Goal: Find specific page/section: Find specific page/section

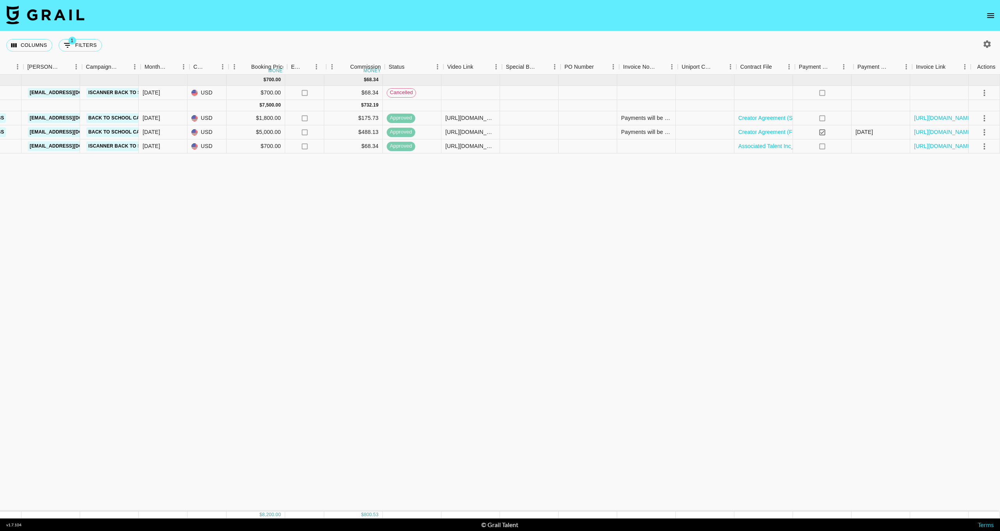
scroll to position [0, 293]
click at [767, 121] on link "Creator Agreement (Sole Proprietorship and Notion Labs, Inc.).pdf" at bounding box center [824, 118] width 164 height 8
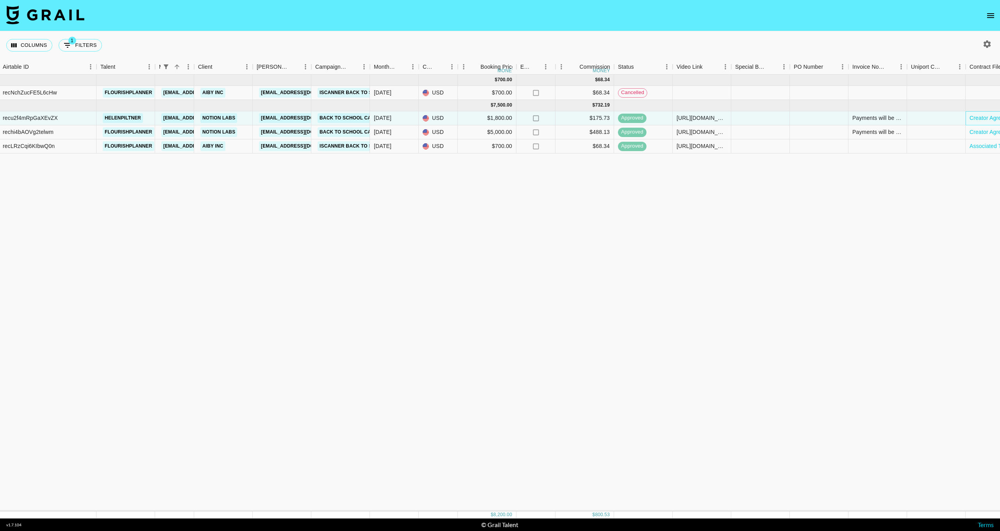
scroll to position [0, 0]
click at [44, 46] on button "Columns" at bounding box center [29, 45] width 46 height 13
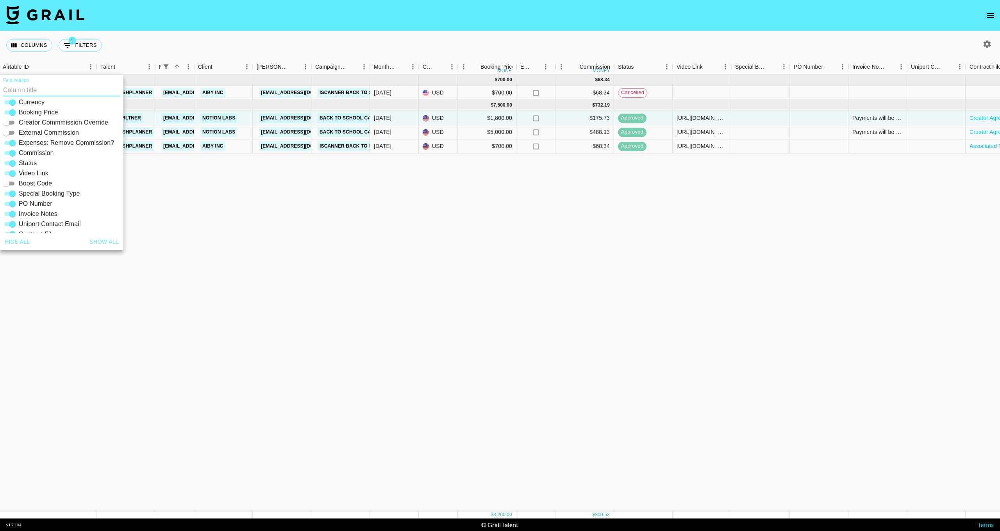
click at [9, 122] on input "Creator Commmission Override" at bounding box center [6, 122] width 28 height 9
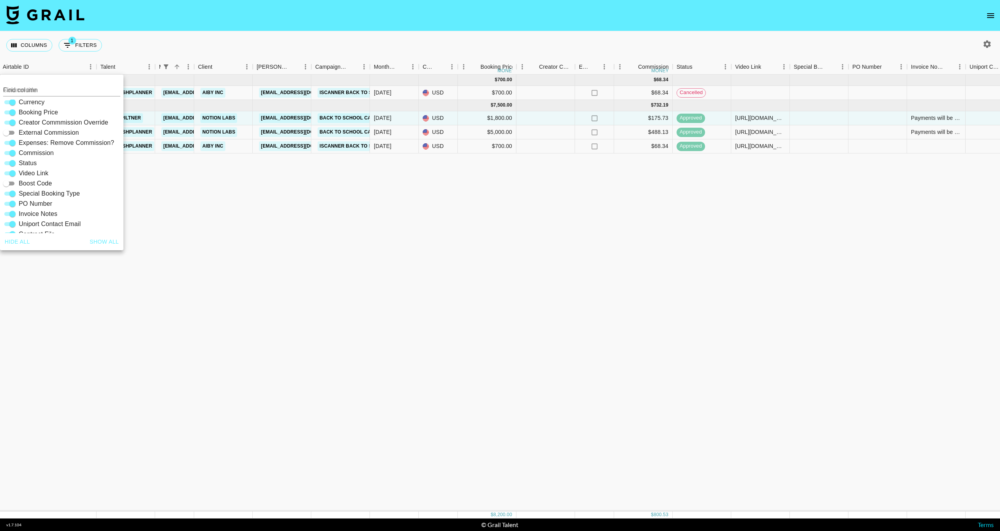
scroll to position [118, 0]
click at [9, 122] on input "Creator Commmission Override" at bounding box center [12, 122] width 28 height 9
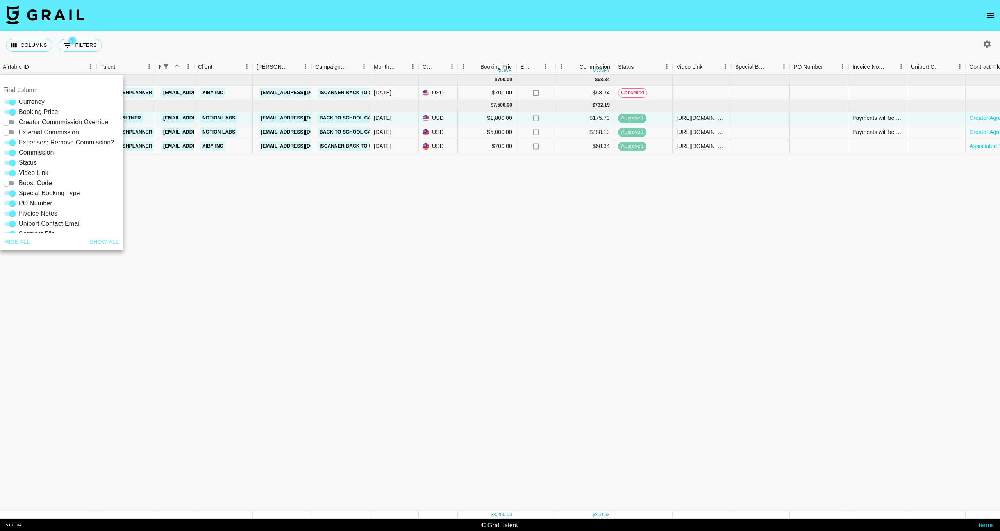
scroll to position [118, 0]
click at [9, 122] on input "Creator Commmission Override" at bounding box center [6, 121] width 28 height 9
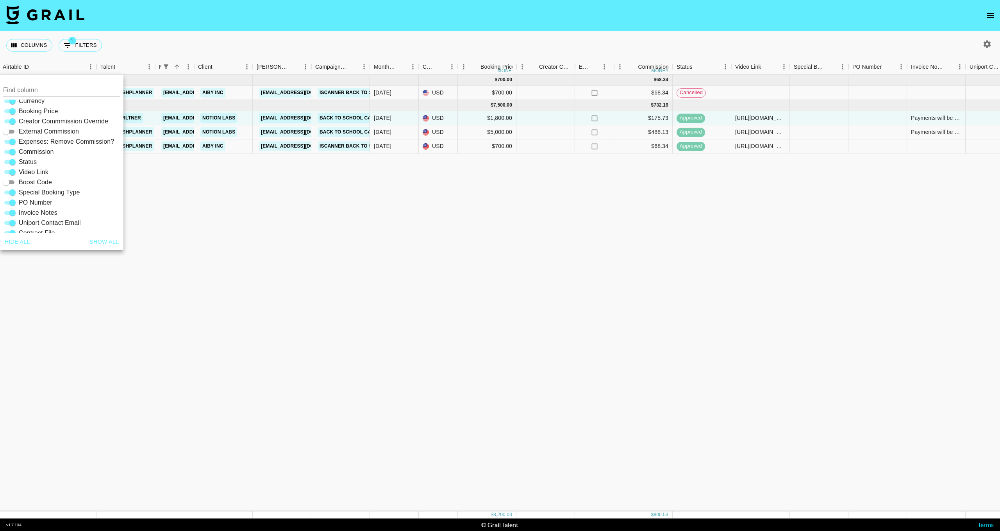
click at [9, 122] on input "Creator Commmission Override" at bounding box center [12, 121] width 28 height 9
checkbox input "false"
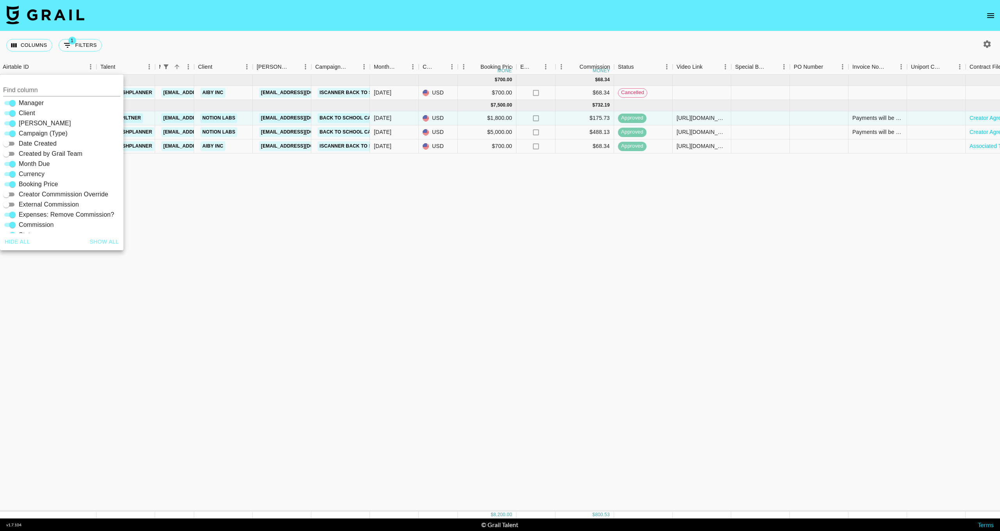
scroll to position [43, 0]
click at [13, 145] on input "Date Created" at bounding box center [6, 146] width 28 height 9
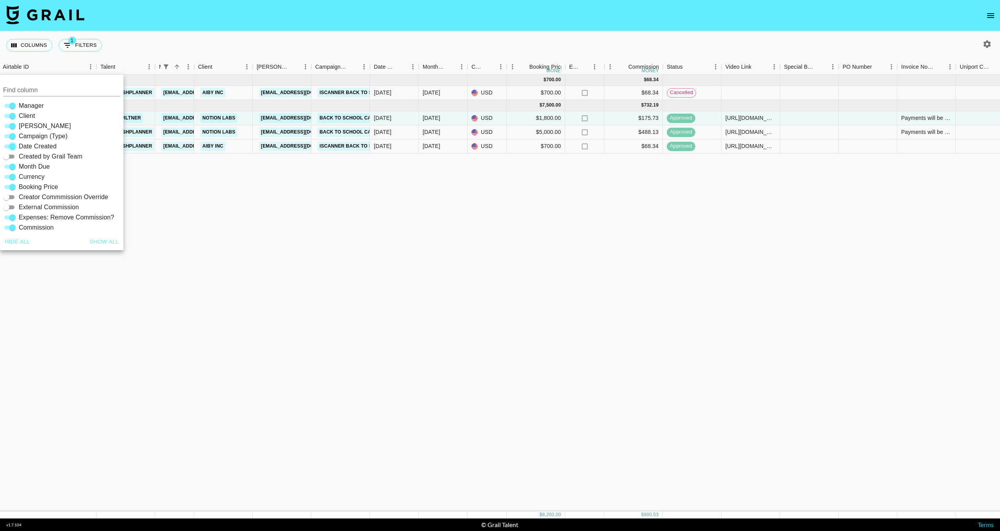
click at [13, 145] on input "Date Created" at bounding box center [12, 146] width 28 height 9
checkbox input "false"
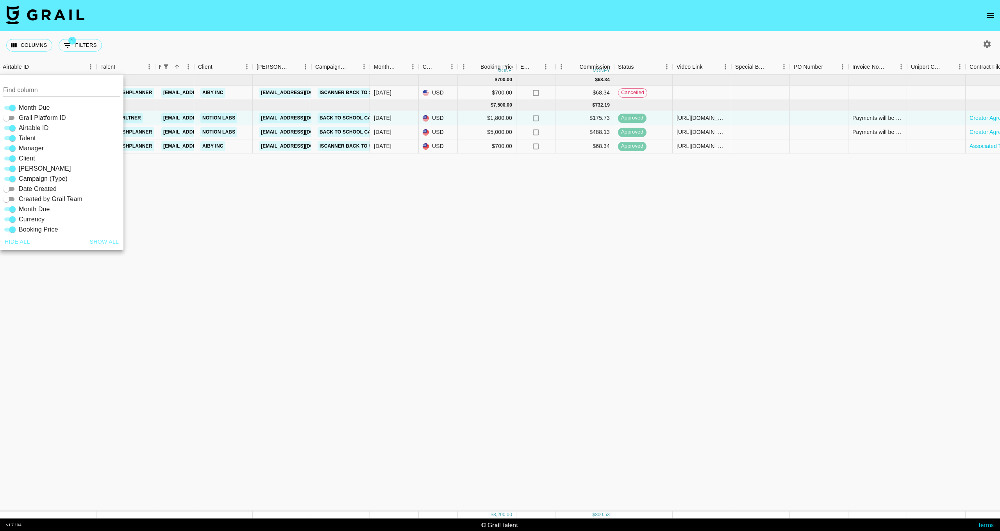
scroll to position [0, 0]
click at [217, 235] on div "[DATE] ( 1 ) $ 700.00 $ 68.34 recNchZucFE5L6cHw flourishplanner [EMAIL_ADDRESS]…" at bounding box center [582, 293] width 1297 height 437
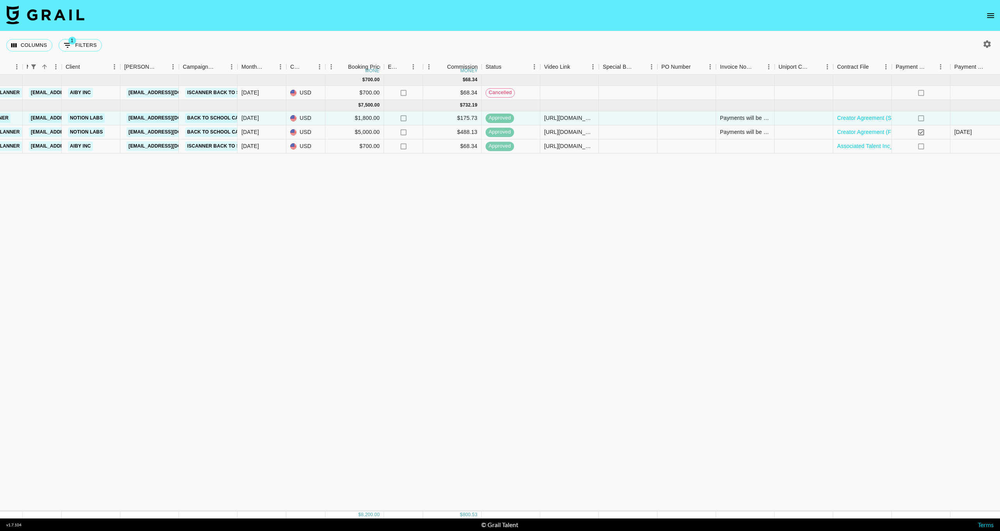
scroll to position [0, 199]
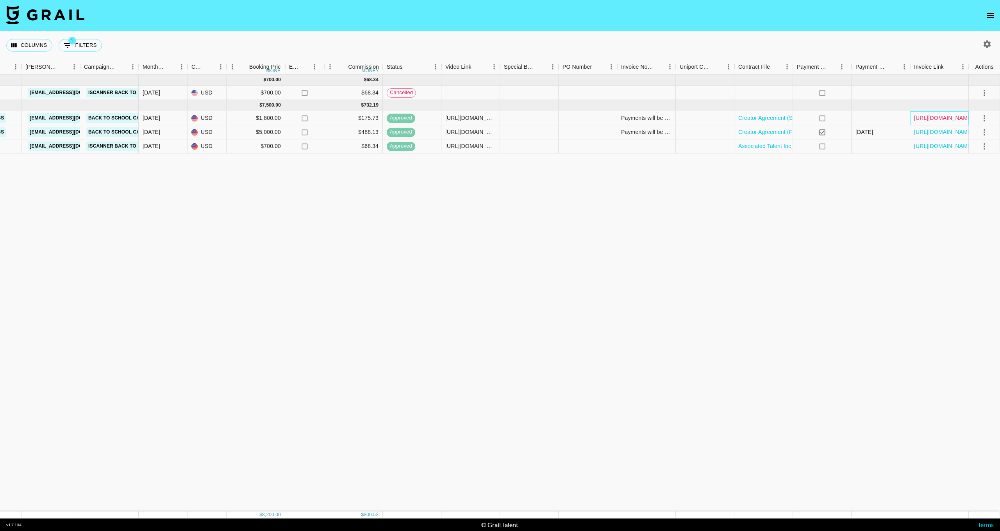
click at [924, 118] on link "[URL][DOMAIN_NAME]" at bounding box center [943, 118] width 59 height 8
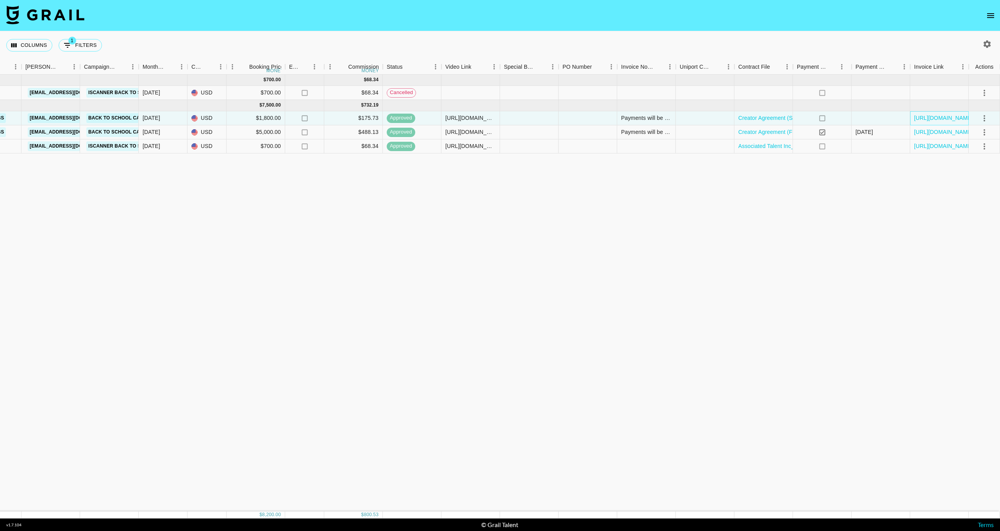
scroll to position [0, 297]
click at [777, 115] on link "Creator Agreement (Sole Proprietorship and Notion Labs, Inc.).pdf" at bounding box center [820, 118] width 164 height 8
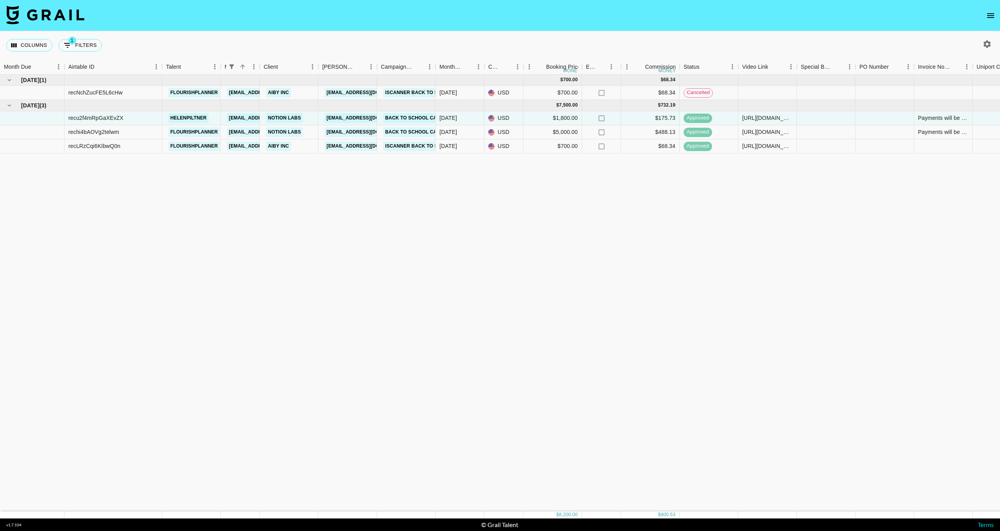
scroll to position [0, 0]
click at [25, 42] on button "Columns" at bounding box center [29, 45] width 46 height 13
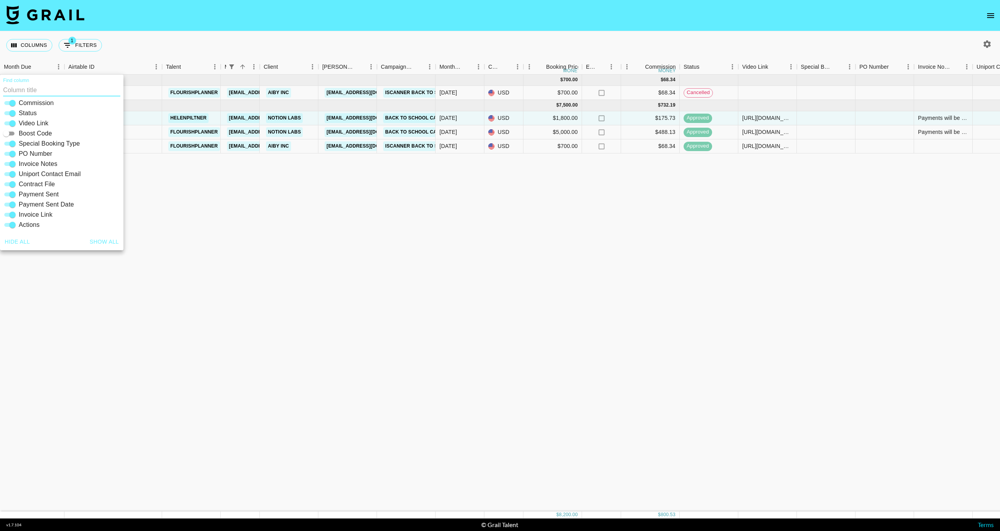
scroll to position [167, 0]
click at [107, 238] on button "Show all" at bounding box center [105, 242] width 36 height 14
checkbox input "true"
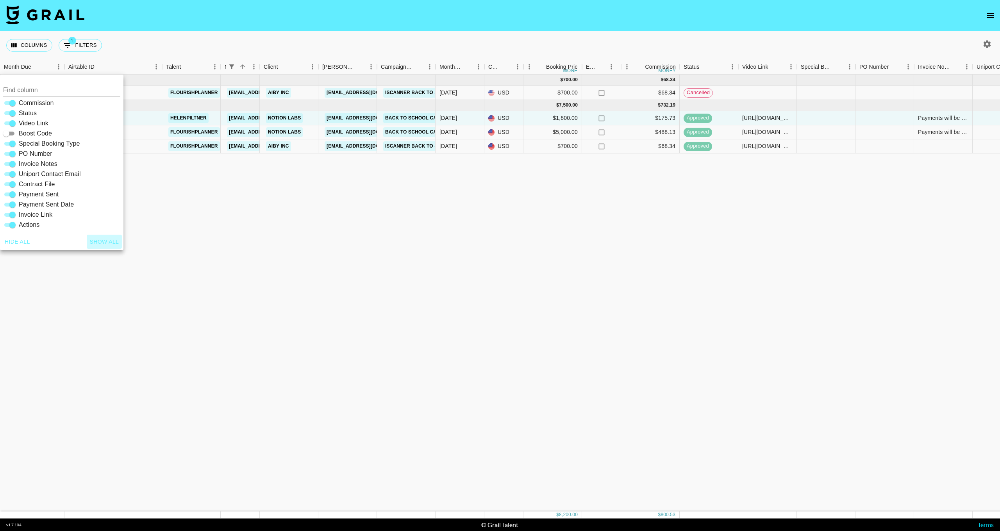
checkbox input "true"
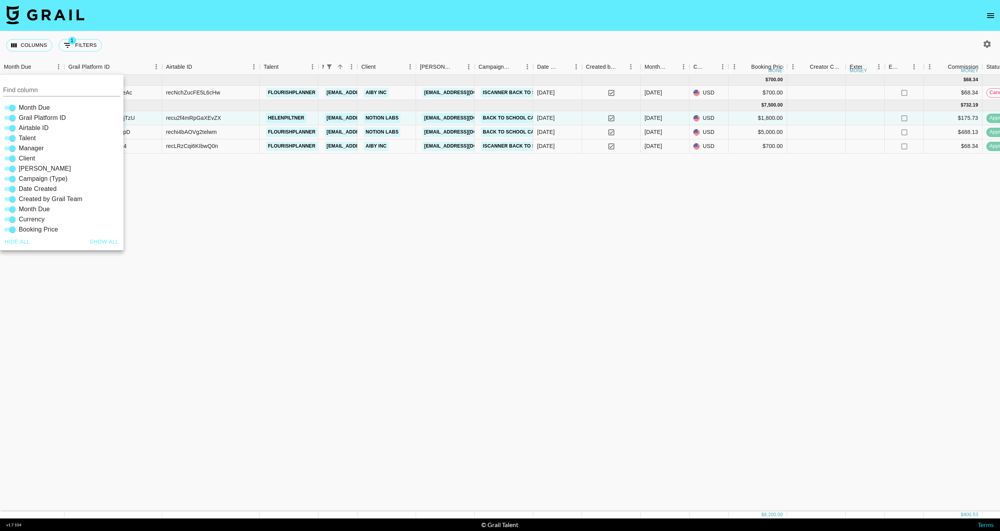
scroll to position [0, 0]
click at [367, 245] on div "Aug '25 ( 1 ) $ 700.00 $ 68.34 9Ij6iCLKOtMDwBQcKeAc recNchZucFE5L6cHw flourishp…" at bounding box center [829, 293] width 1659 height 437
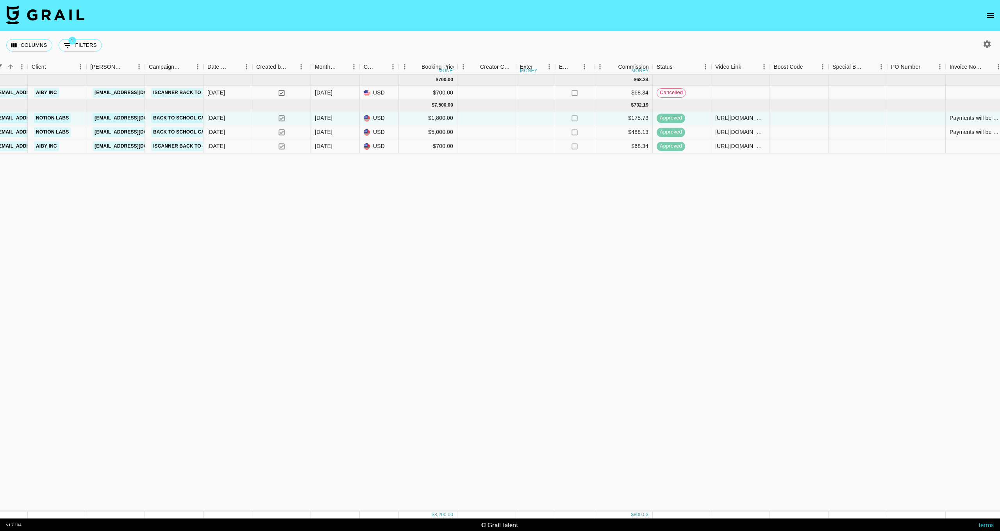
scroll to position [0, 326]
click at [80, 48] on button "1 Filters" at bounding box center [80, 45] width 43 height 13
select select "managerIds"
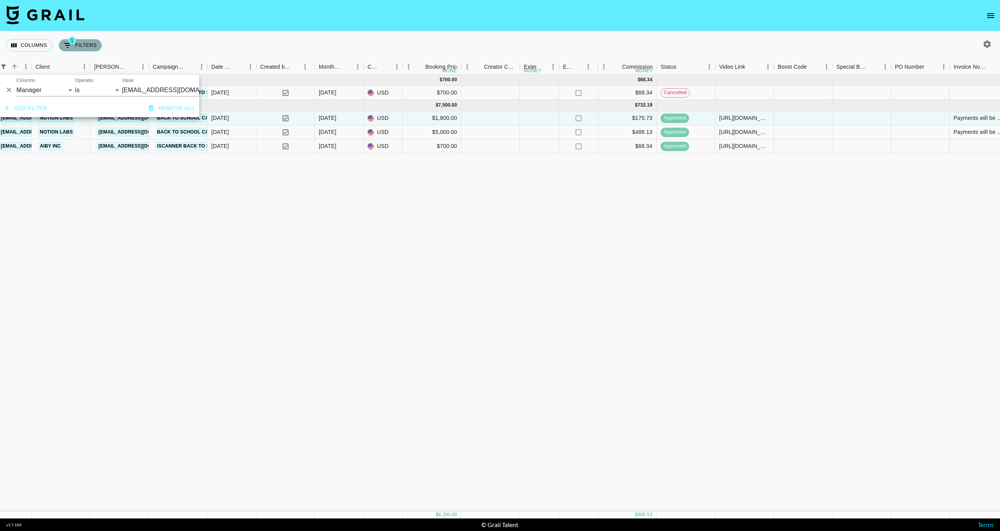
click at [80, 48] on button "1 Filters" at bounding box center [80, 45] width 43 height 13
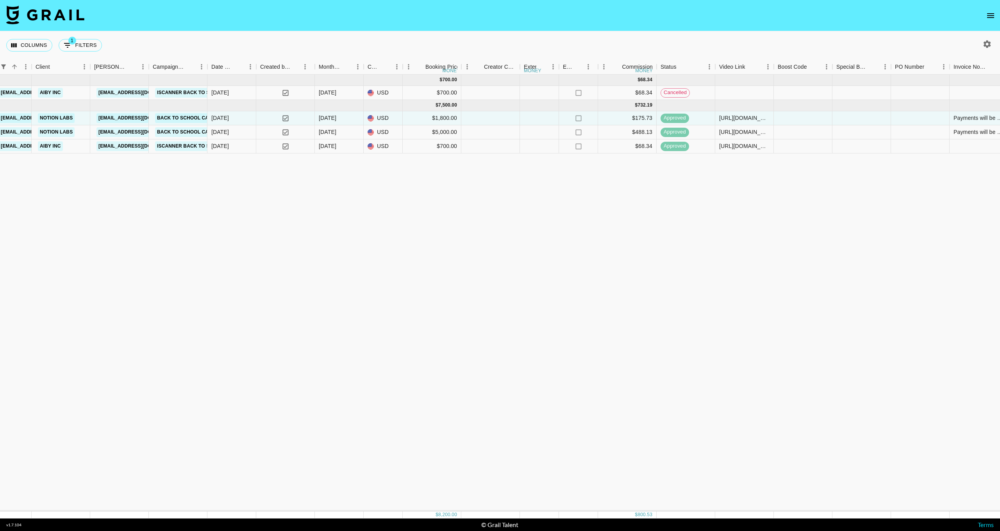
click at [55, 49] on div "Columns 1 Filters + Booking" at bounding box center [55, 45] width 99 height 28
click at [36, 48] on button "Columns" at bounding box center [29, 45] width 46 height 13
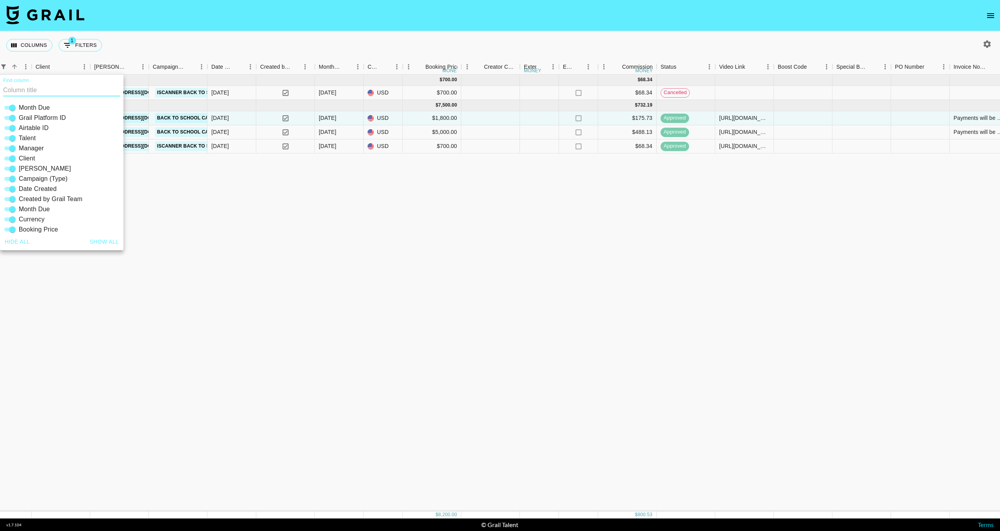
scroll to position [0, 0]
click at [205, 208] on div "Aug '25 ( 1 ) $ 700.00 $ 68.34 9Ij6iCLKOtMDwBQcKeAc recNchZucFE5L6cHw flourishp…" at bounding box center [503, 293] width 1659 height 437
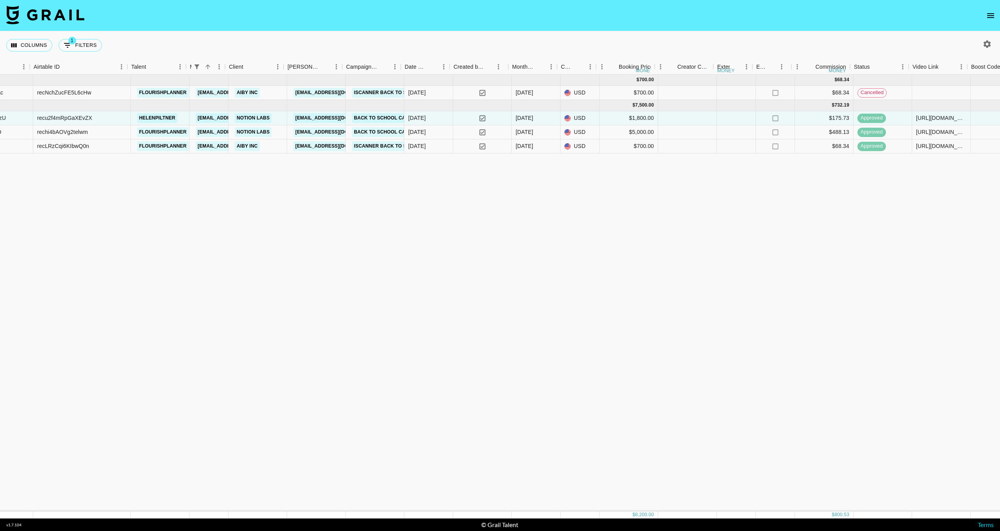
scroll to position [0, 123]
